Goal: Task Accomplishment & Management: Complete application form

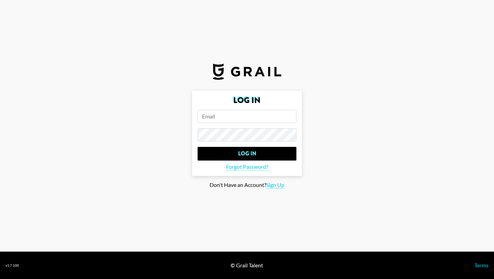
click at [230, 119] on input "email" at bounding box center [246, 116] width 99 height 13
type input "[PERSON_NAME]"
drag, startPoint x: 254, startPoint y: 119, endPoint x: 167, endPoint y: 114, distance: 86.9
click at [167, 114] on main "Log In jake Log In Forgot Password? Don't Have an Account? Sign Up" at bounding box center [246, 140] width 483 height 98
click at [276, 184] on span "Sign Up" at bounding box center [275, 185] width 18 height 7
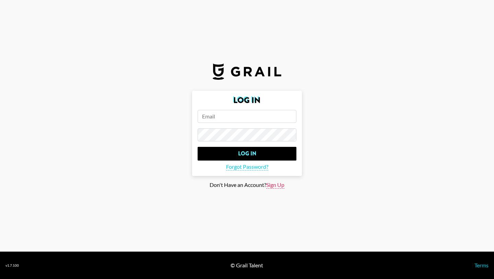
type input "Sign Up"
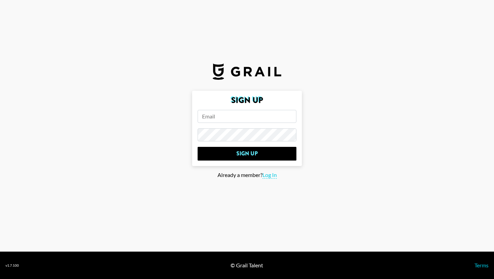
click at [234, 125] on form "Sign Up Sign Up" at bounding box center [247, 128] width 110 height 75
click at [217, 116] on input "email" at bounding box center [246, 116] width 99 height 13
type input "[PERSON_NAME][EMAIL_ADDRESS][PERSON_NAME][DOMAIN_NAME]"
click at [271, 177] on span "Log In" at bounding box center [269, 175] width 14 height 7
type input "Log In"
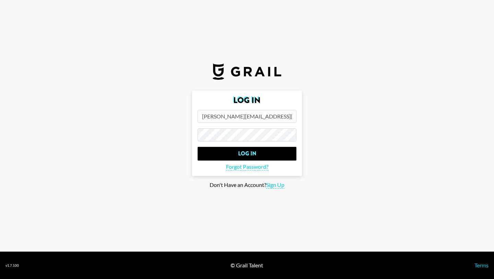
drag, startPoint x: 275, startPoint y: 117, endPoint x: 166, endPoint y: 107, distance: 109.5
click at [166, 107] on main "Log In [EMAIL_ADDRESS][DOMAIN_NAME] Log In Forgot Password? Don't Have an Accou…" at bounding box center [246, 140] width 483 height 98
type input "[EMAIL_ADDRESS][DOMAIN_NAME]"
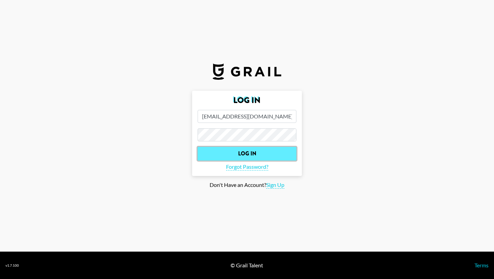
click at [254, 149] on input "Log In" at bounding box center [246, 154] width 99 height 14
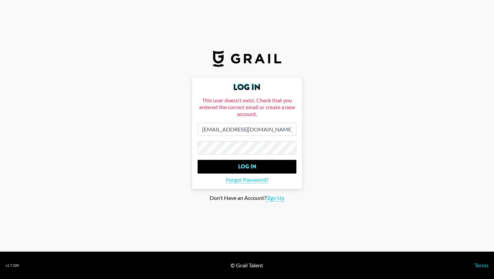
click at [165, 139] on main "Log In This user doesn't exist. Check that you entered the correct email or cre…" at bounding box center [246, 140] width 483 height 124
click at [275, 197] on span "Sign Up" at bounding box center [275, 198] width 18 height 7
type input "Sign Up"
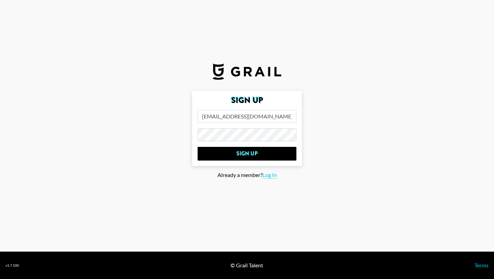
click at [274, 118] on input "[EMAIL_ADDRESS][DOMAIN_NAME]" at bounding box center [246, 116] width 99 height 13
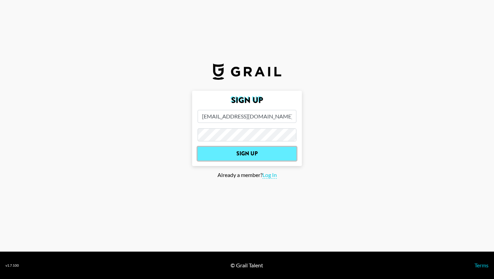
click at [272, 156] on input "Sign Up" at bounding box center [246, 154] width 99 height 14
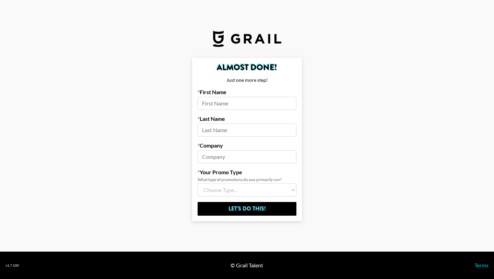
click at [234, 156] on input at bounding box center [246, 157] width 99 height 13
click at [200, 153] on input at bounding box center [246, 157] width 99 height 13
click at [161, 163] on main "Almost Done! Just one more step! First Name Last Name Company Your Promo Type W…" at bounding box center [246, 140] width 483 height 164
click at [221, 190] on select "Choose Type... Song Promos Brand Promos Both (I work at an Agency)" at bounding box center [246, 190] width 99 height 13
